Goal: Transaction & Acquisition: Book appointment/travel/reservation

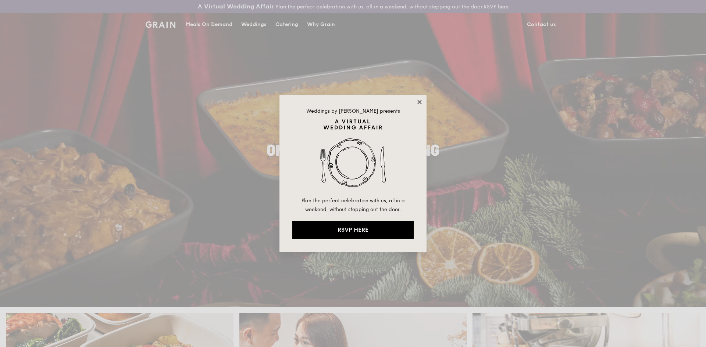
click at [422, 102] on icon at bounding box center [419, 102] width 7 height 7
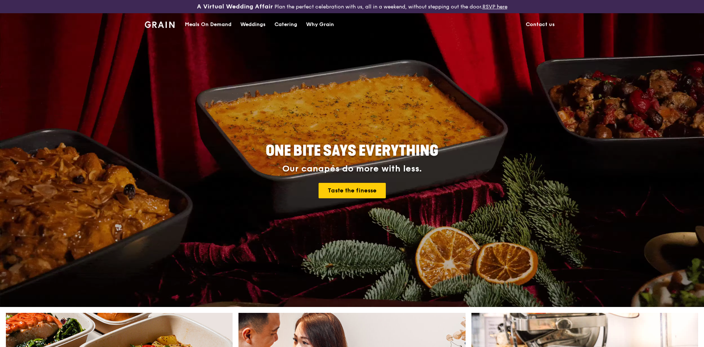
click at [290, 23] on div "Catering" at bounding box center [286, 25] width 23 height 22
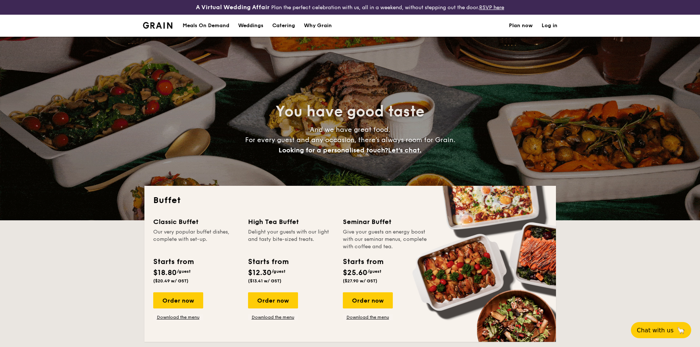
select select
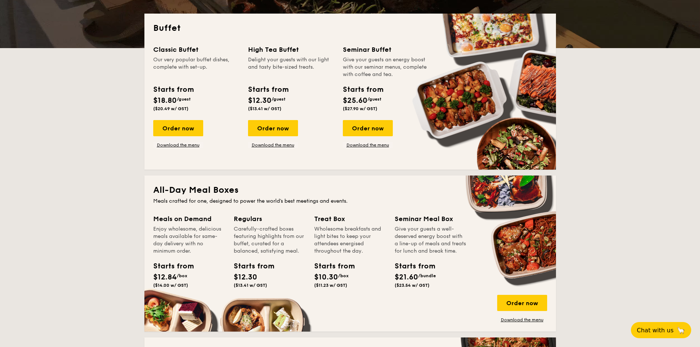
scroll to position [184, 0]
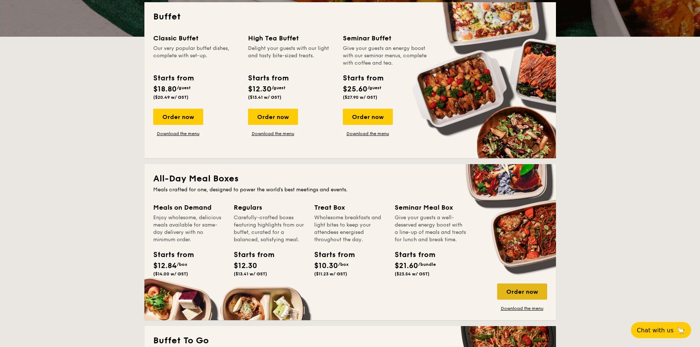
click at [524, 289] on div "Order now" at bounding box center [522, 292] width 50 height 16
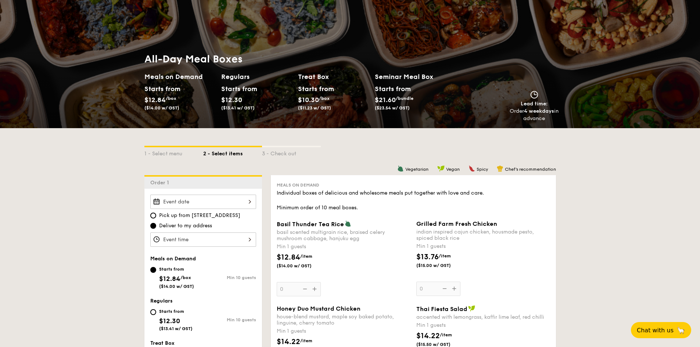
scroll to position [110, 0]
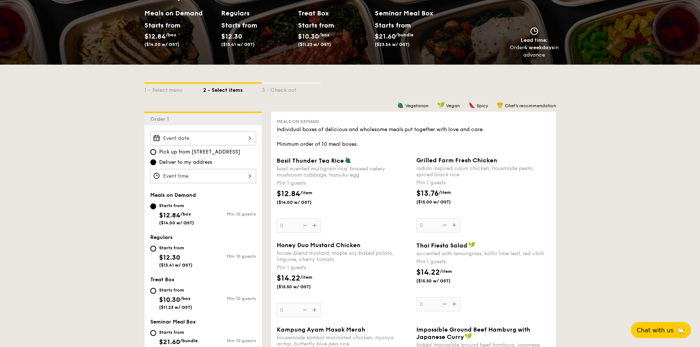
click at [233, 140] on div at bounding box center [203, 138] width 106 height 14
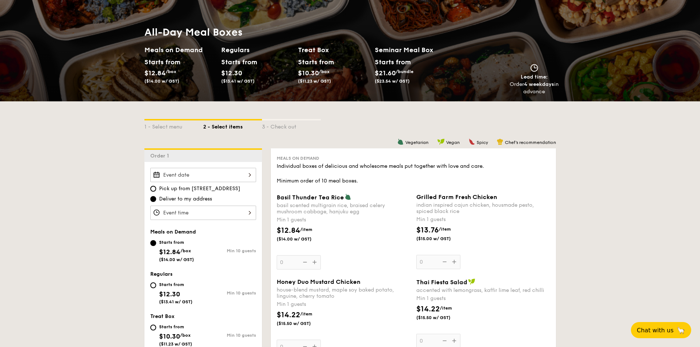
scroll to position [0, 0]
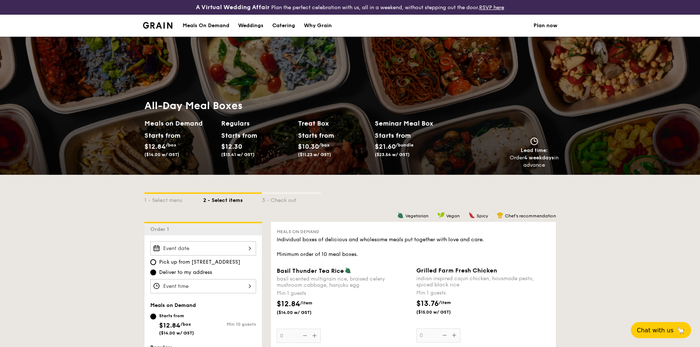
select select
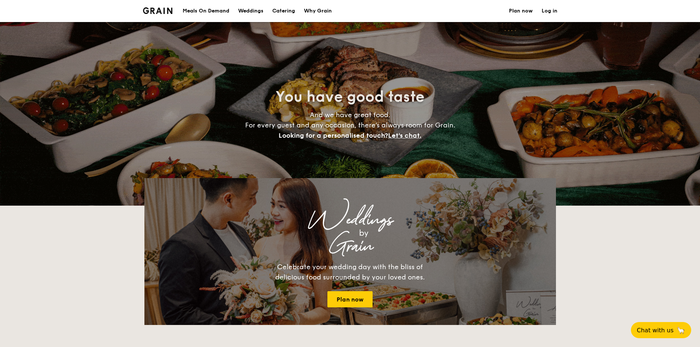
scroll to position [199, 0]
